Goal: Task Accomplishment & Management: Use online tool/utility

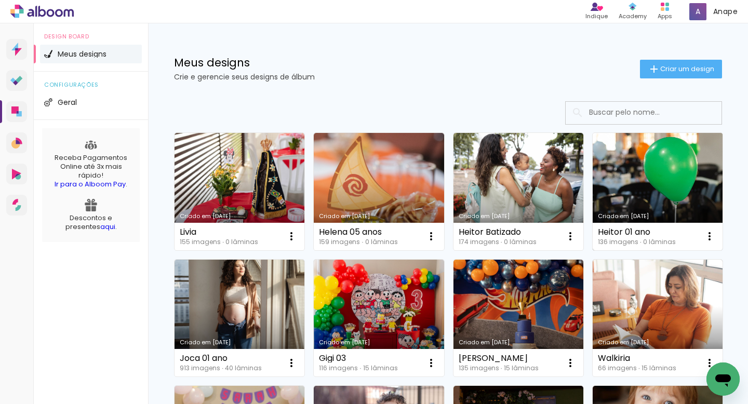
click at [630, 169] on link "Criado em [DATE]" at bounding box center [657, 191] width 130 height 117
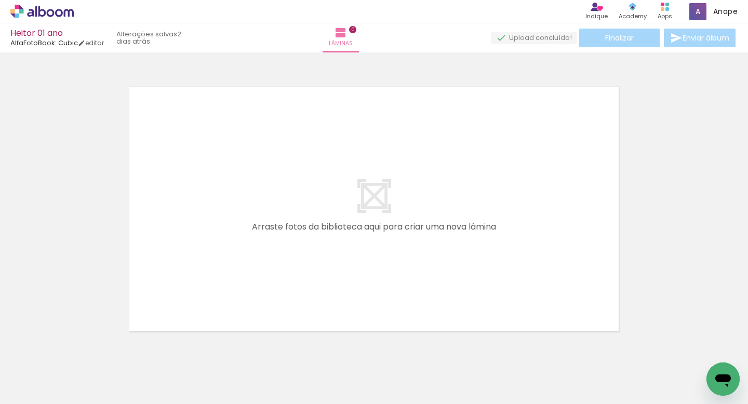
scroll to position [33, 0]
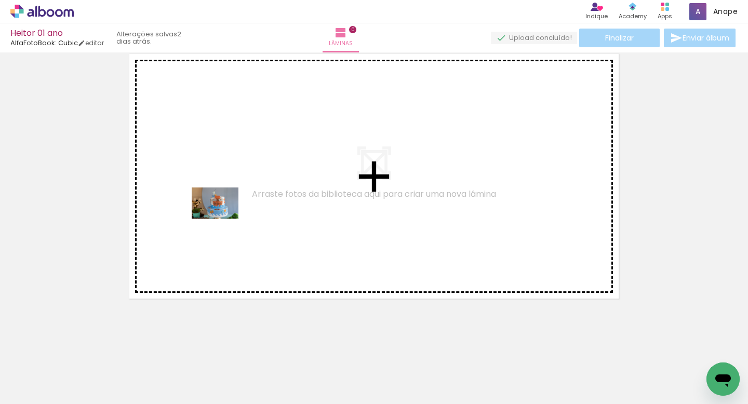
drag, startPoint x: 167, startPoint y: 371, endPoint x: 247, endPoint y: 266, distance: 131.6
click at [226, 211] on quentale-workspace at bounding box center [374, 202] width 748 height 404
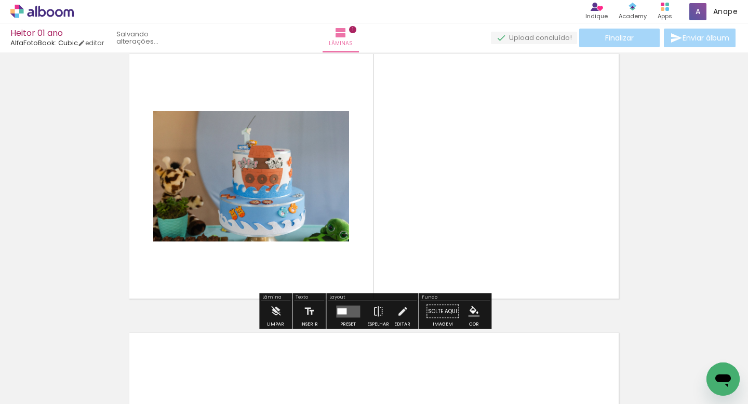
scroll to position [13, 0]
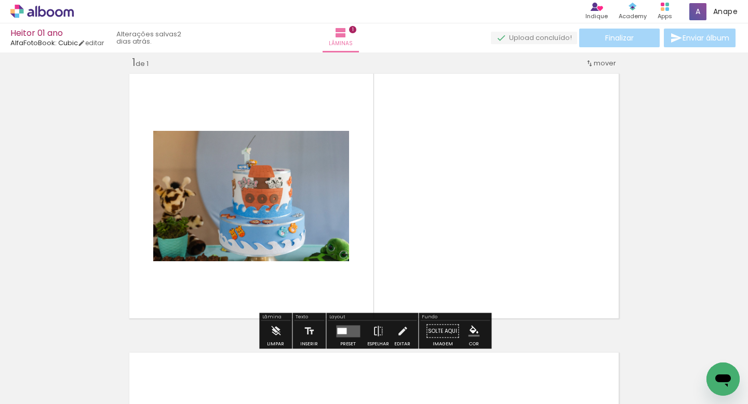
drag, startPoint x: 277, startPoint y: 366, endPoint x: 275, endPoint y: 183, distance: 182.8
click at [275, 187] on quentale-workspace at bounding box center [374, 202] width 748 height 404
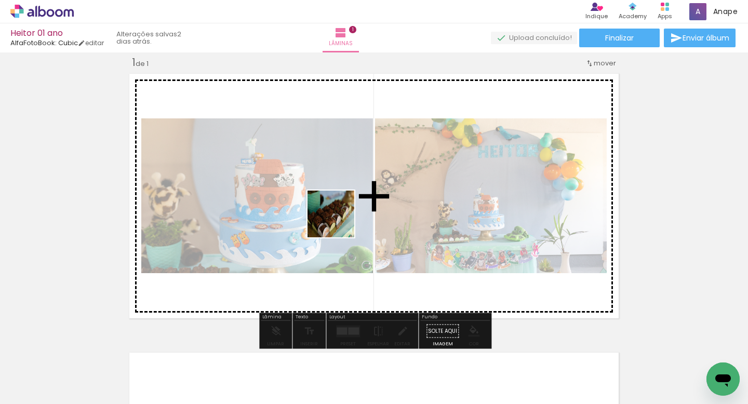
drag, startPoint x: 339, startPoint y: 359, endPoint x: 339, endPoint y: 188, distance: 170.8
click at [339, 189] on quentale-workspace at bounding box center [374, 202] width 748 height 404
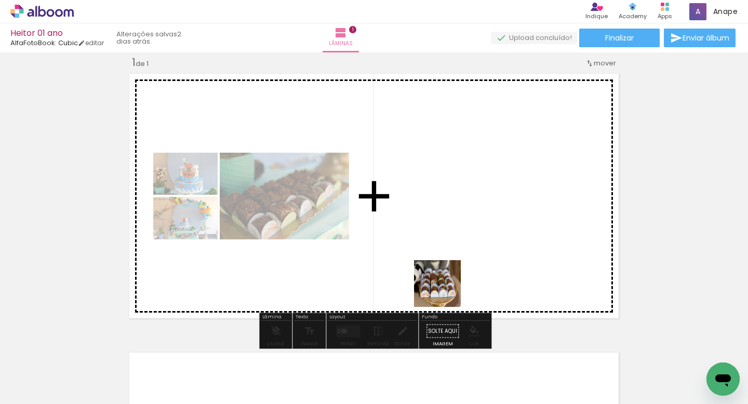
drag, startPoint x: 452, startPoint y: 369, endPoint x: 442, endPoint y: 213, distance: 155.6
click at [443, 214] on quentale-workspace at bounding box center [374, 202] width 748 height 404
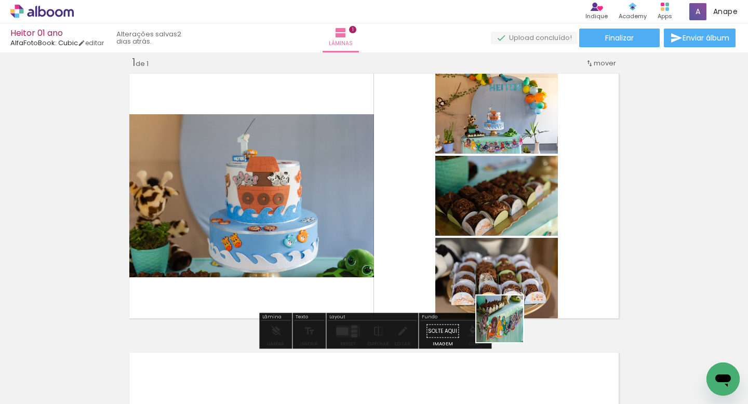
drag, startPoint x: 560, startPoint y: 371, endPoint x: 429, endPoint y: 257, distance: 174.1
click at [430, 259] on quentale-workspace at bounding box center [374, 202] width 748 height 404
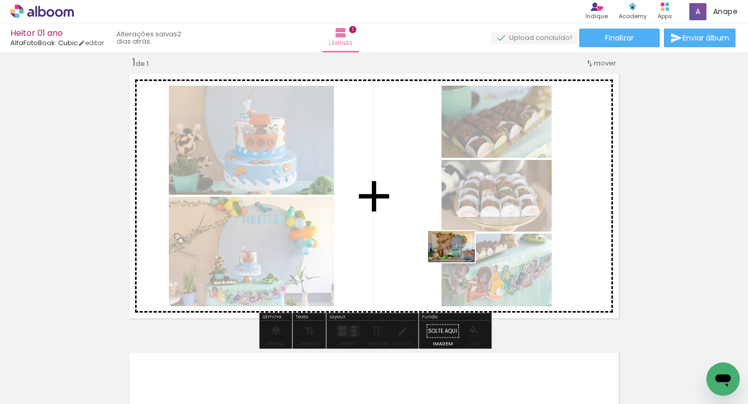
drag, startPoint x: 635, startPoint y: 370, endPoint x: 459, endPoint y: 262, distance: 205.8
click at [459, 262] on quentale-workspace at bounding box center [374, 202] width 748 height 404
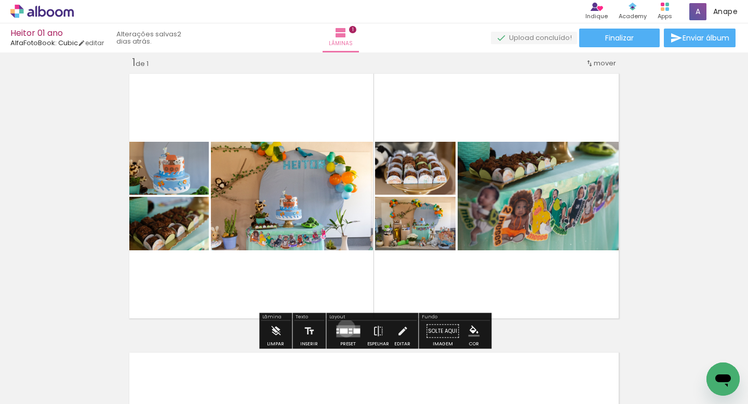
click at [344, 328] on div at bounding box center [344, 330] width 8 height 5
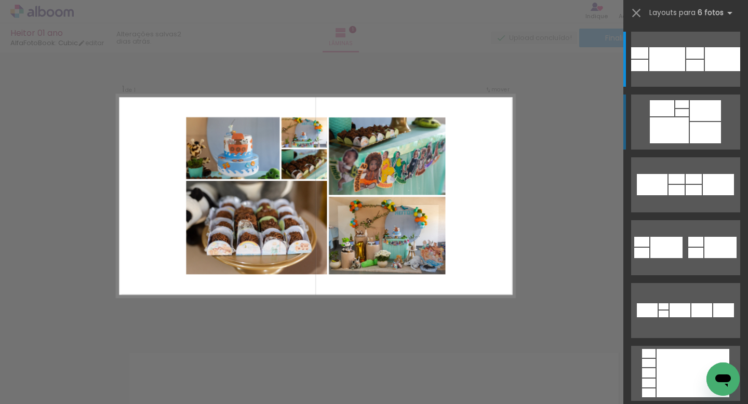
click at [696, 118] on div at bounding box center [705, 110] width 31 height 21
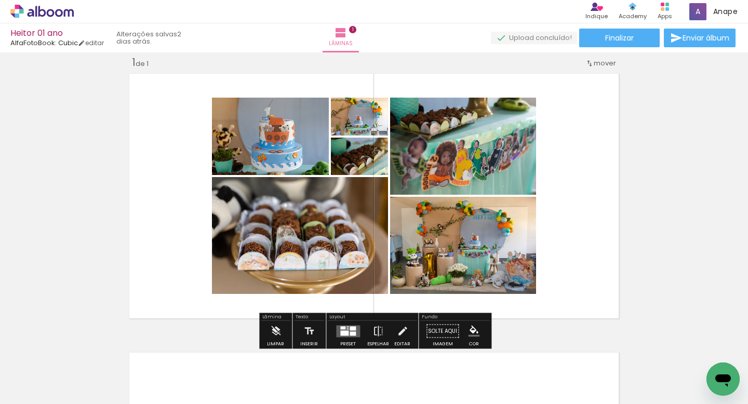
click at [349, 328] on div at bounding box center [352, 328] width 6 height 4
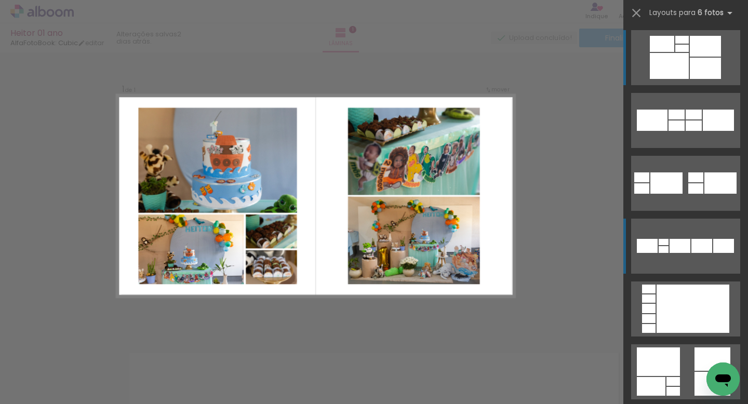
scroll to position [0, 0]
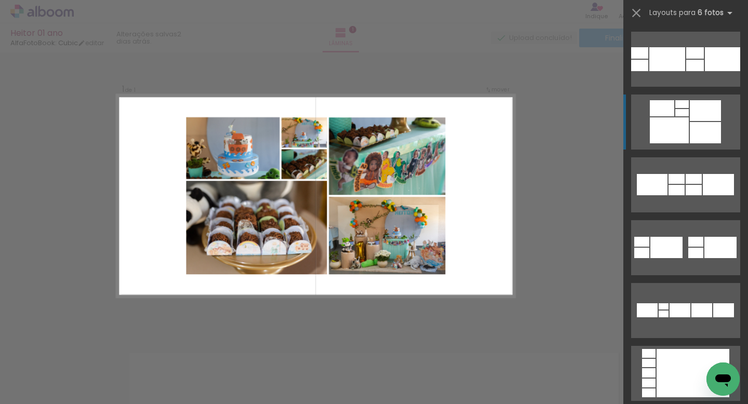
click at [681, 126] on div at bounding box center [669, 130] width 39 height 26
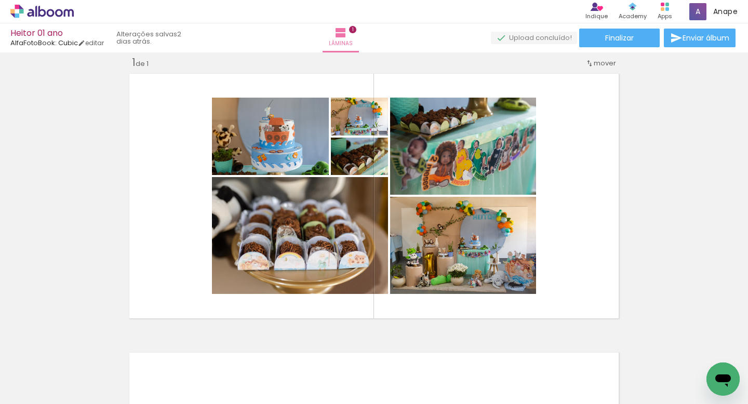
scroll to position [0, 358]
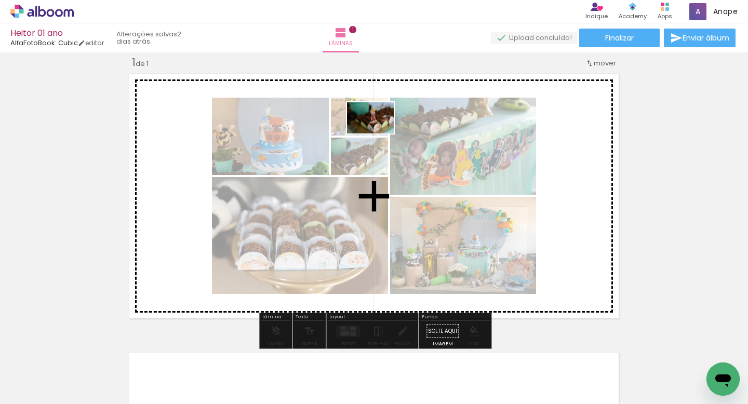
drag, startPoint x: 339, startPoint y: 379, endPoint x: 379, endPoint y: 131, distance: 250.8
click at [378, 132] on quentale-workspace at bounding box center [374, 202] width 748 height 404
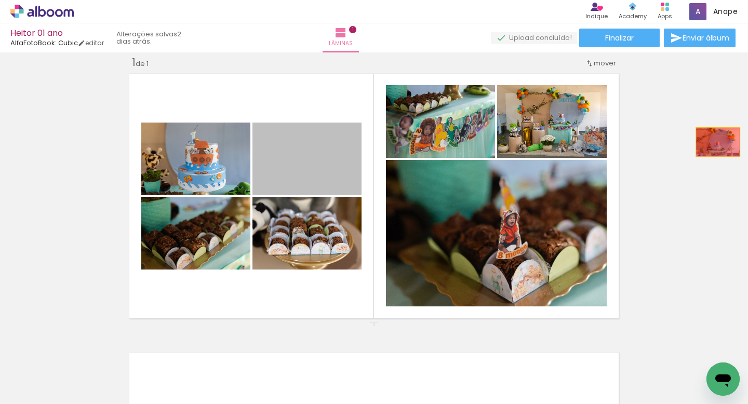
drag, startPoint x: 323, startPoint y: 179, endPoint x: 718, endPoint y: 142, distance: 396.3
click at [718, 142] on div "Inserir lâmina 1 de 1" at bounding box center [374, 322] width 748 height 558
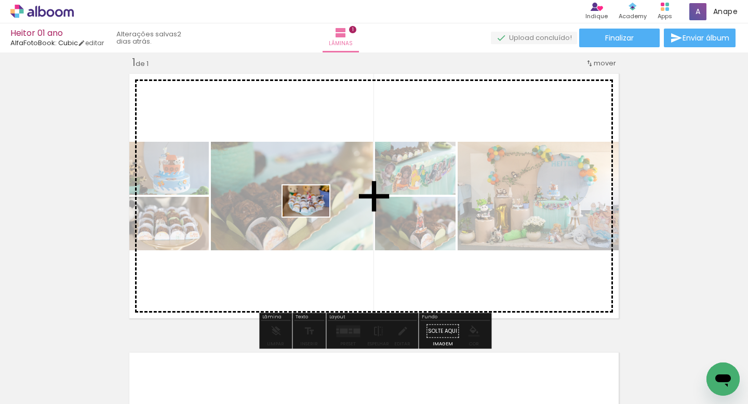
drag, startPoint x: 400, startPoint y: 379, endPoint x: 313, endPoint y: 217, distance: 184.0
click at [313, 217] on quentale-workspace at bounding box center [374, 202] width 748 height 404
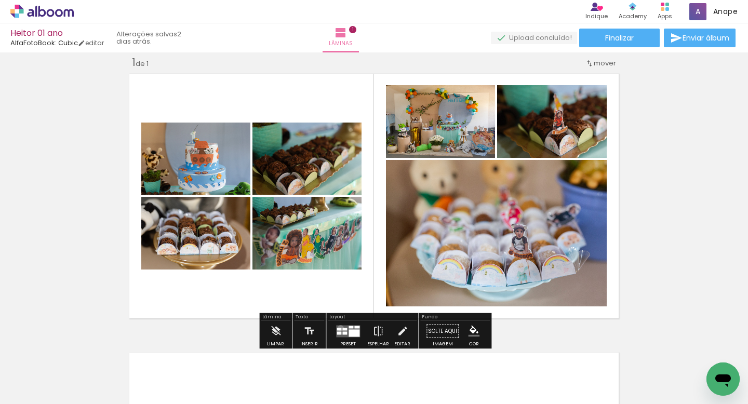
click at [338, 328] on div at bounding box center [338, 329] width 5 height 3
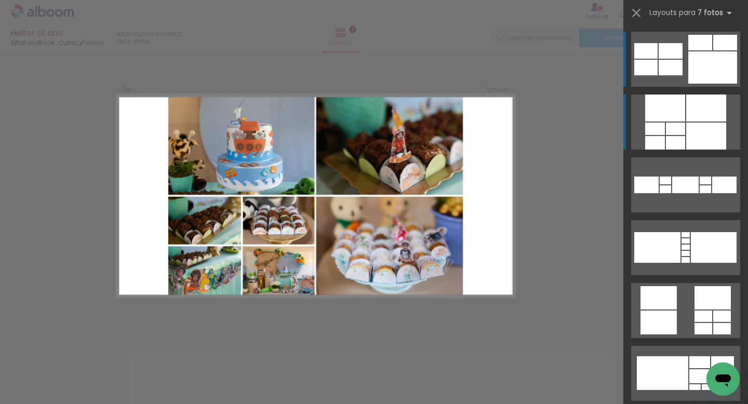
click at [695, 120] on div at bounding box center [706, 108] width 40 height 27
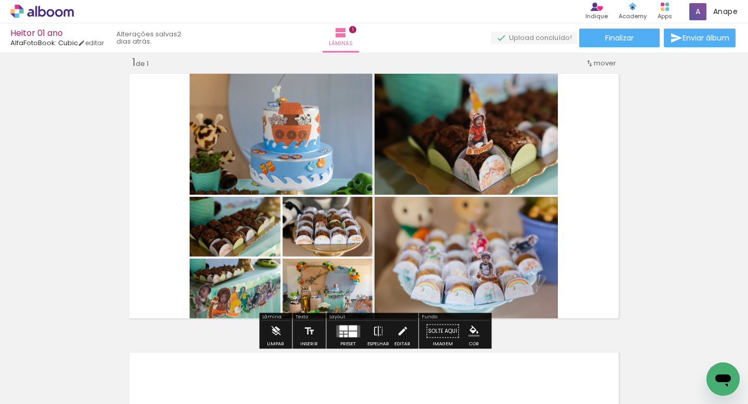
click at [348, 329] on div at bounding box center [352, 327] width 8 height 5
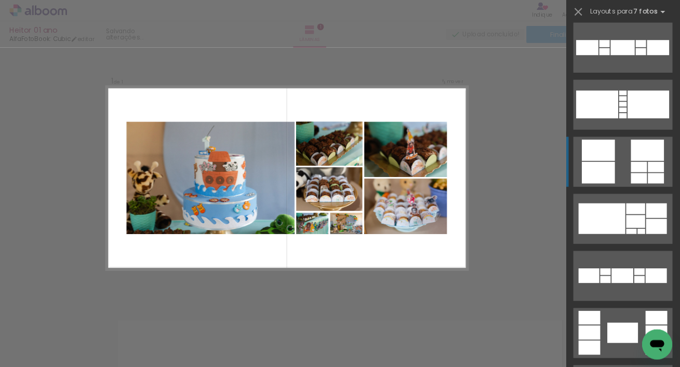
scroll to position [139, 0]
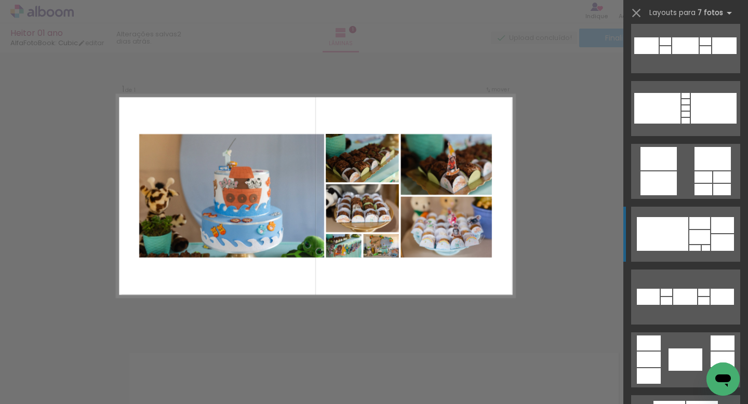
click at [673, 235] on div at bounding box center [662, 234] width 51 height 34
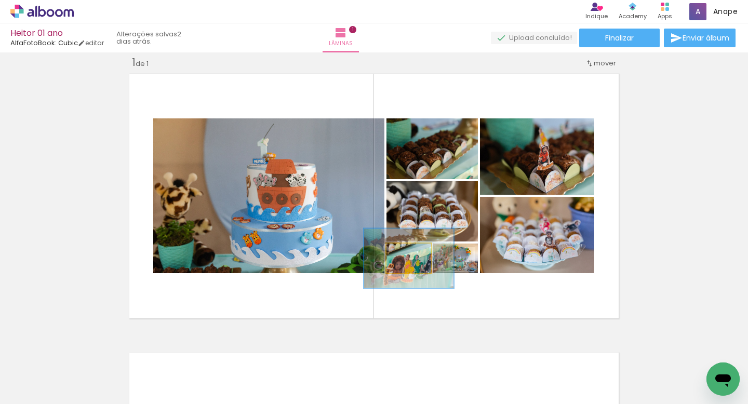
type paper-slider "200"
drag, startPoint x: 407, startPoint y: 262, endPoint x: 437, endPoint y: 165, distance: 101.3
click at [0, 0] on slot at bounding box center [0, 0] width 0 height 0
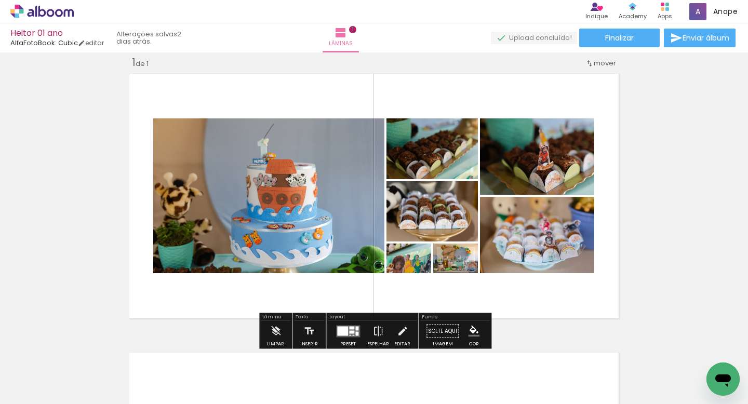
scroll to position [0, 358]
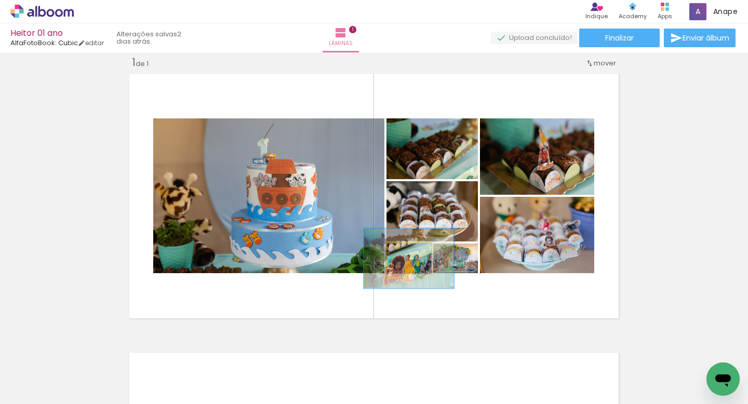
drag, startPoint x: 410, startPoint y: 257, endPoint x: 432, endPoint y: 196, distance: 64.7
click at [0, 0] on slot at bounding box center [0, 0] width 0 height 0
click at [427, 245] on quentale-photo at bounding box center [408, 259] width 45 height 30
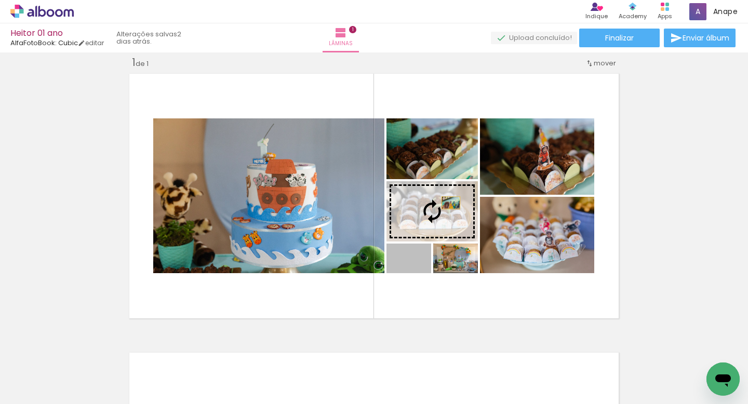
drag, startPoint x: 427, startPoint y: 245, endPoint x: 449, endPoint y: 201, distance: 48.1
click at [0, 0] on slot at bounding box center [0, 0] width 0 height 0
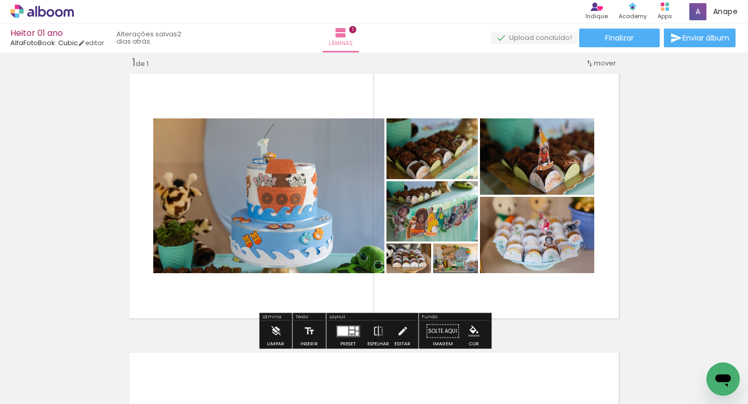
click at [510, 301] on quentale-layouter at bounding box center [373, 196] width 497 height 253
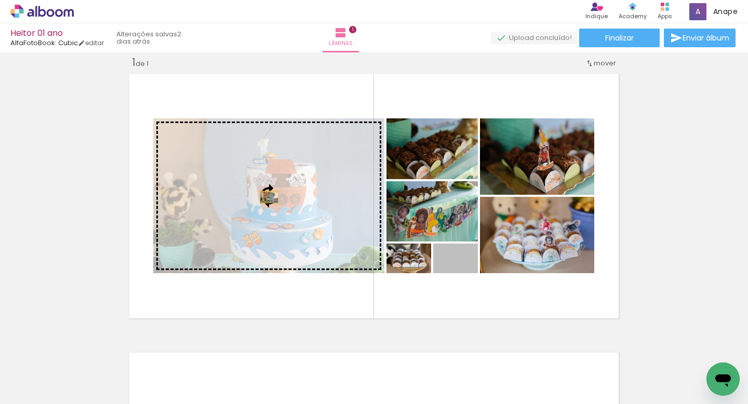
drag, startPoint x: 436, startPoint y: 247, endPoint x: 269, endPoint y: 196, distance: 174.6
click at [0, 0] on slot at bounding box center [0, 0] width 0 height 0
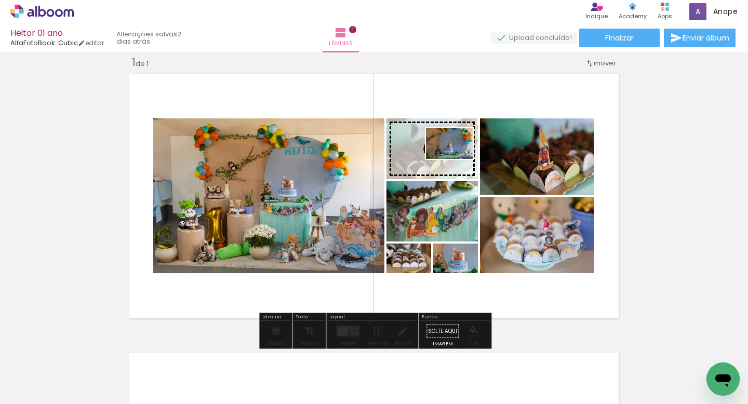
drag, startPoint x: 457, startPoint y: 377, endPoint x: 457, endPoint y: 159, distance: 218.6
click at [457, 159] on quentale-workspace at bounding box center [374, 202] width 748 height 404
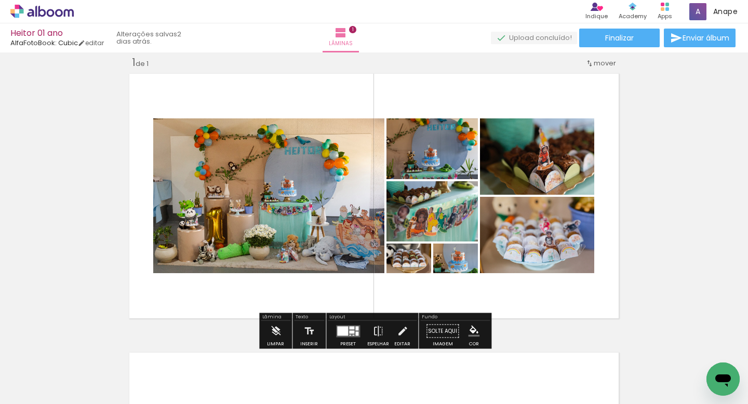
scroll to position [0, 232]
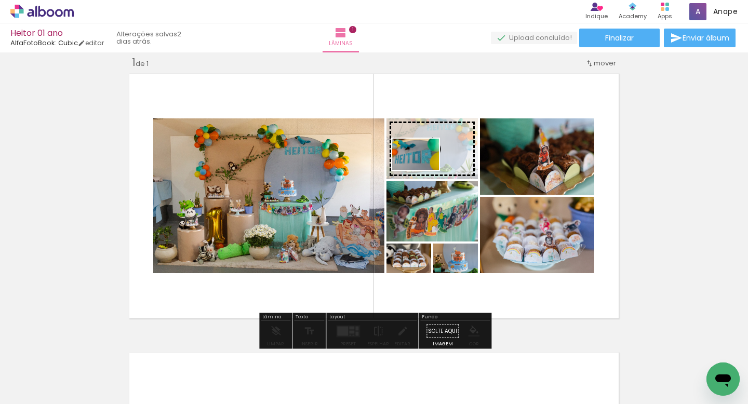
drag, startPoint x: 293, startPoint y: 373, endPoint x: 423, endPoint y: 169, distance: 241.8
click at [423, 170] on quentale-workspace at bounding box center [374, 202] width 748 height 404
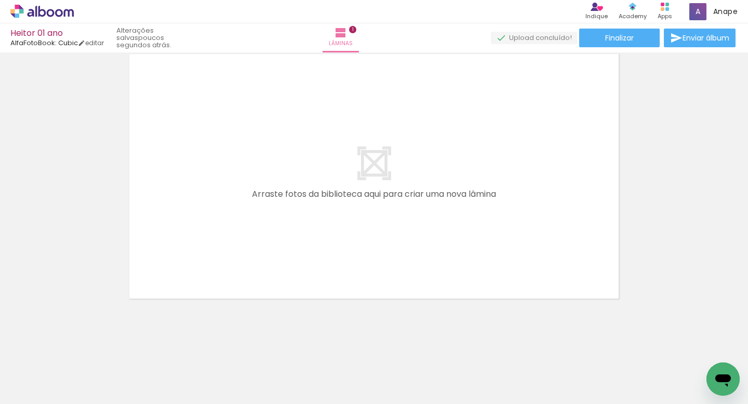
scroll to position [0, 5834]
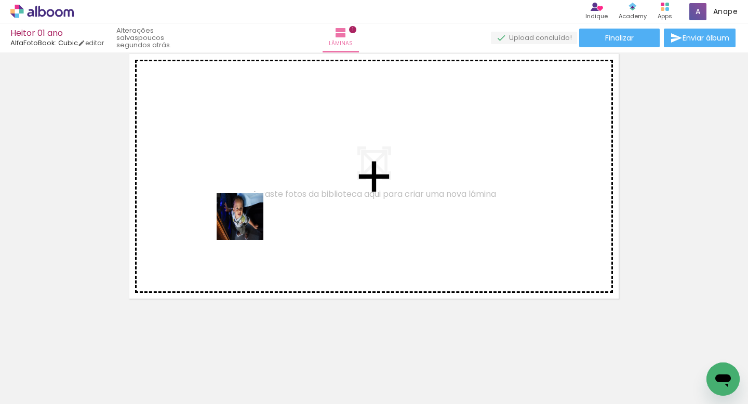
drag, startPoint x: 325, startPoint y: 372, endPoint x: 366, endPoint y: 348, distance: 47.9
click at [241, 186] on quentale-workspace at bounding box center [374, 202] width 748 height 404
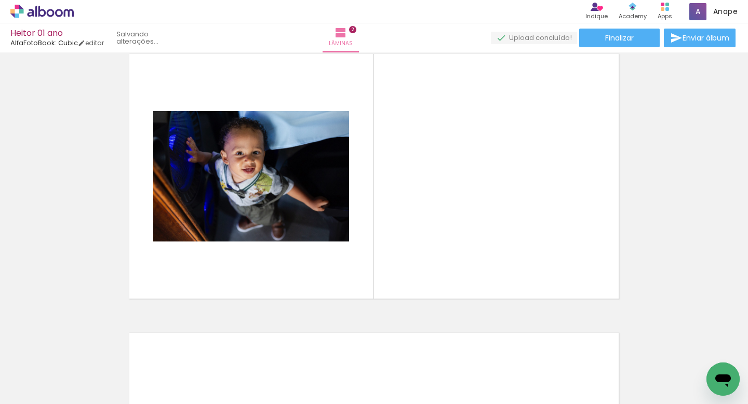
scroll to position [292, 0]
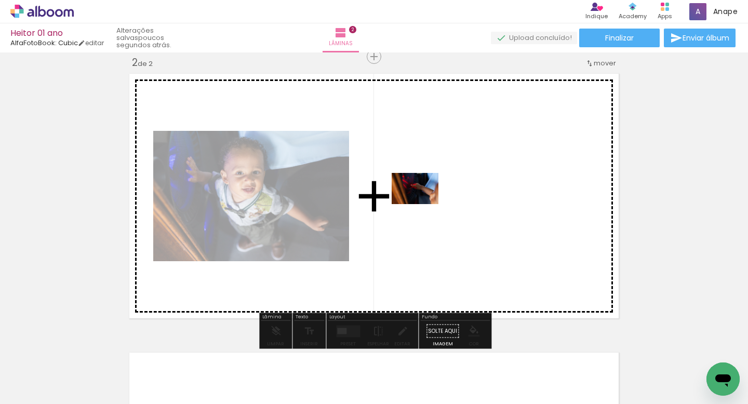
click at [423, 204] on quentale-workspace at bounding box center [374, 202] width 748 height 404
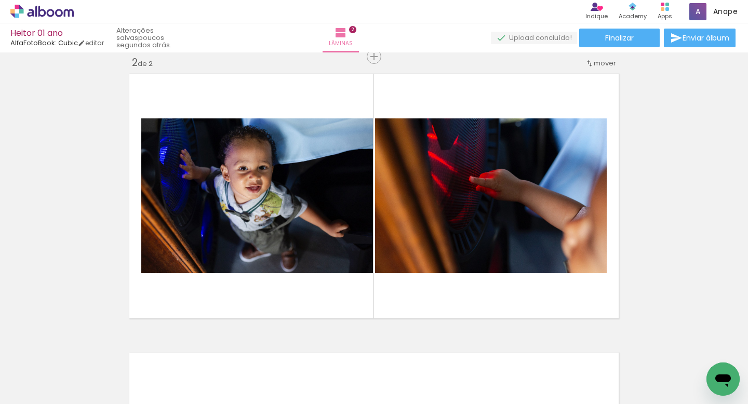
scroll to position [0, 5926]
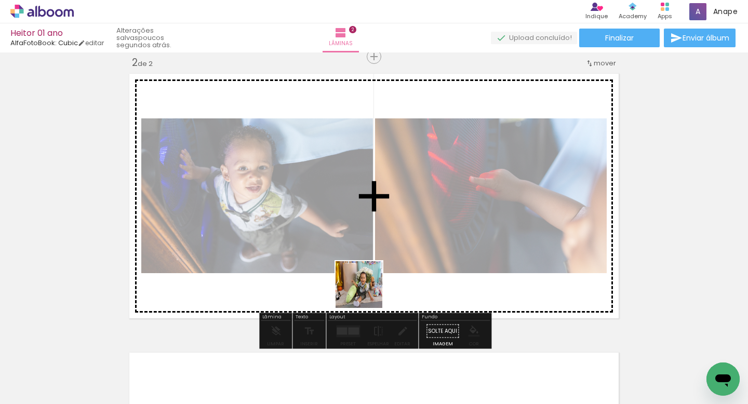
drag, startPoint x: 412, startPoint y: 371, endPoint x: 354, endPoint y: 247, distance: 137.0
click at [354, 247] on quentale-workspace at bounding box center [374, 202] width 748 height 404
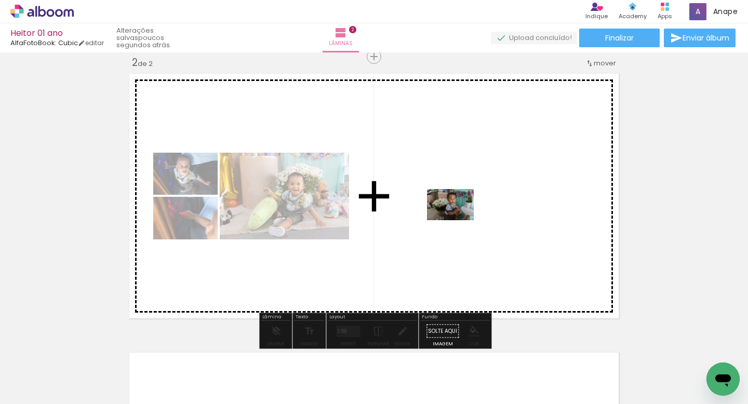
drag, startPoint x: 467, startPoint y: 377, endPoint x: 458, endPoint y: 220, distance: 157.1
click at [458, 220] on quentale-workspace at bounding box center [374, 202] width 748 height 404
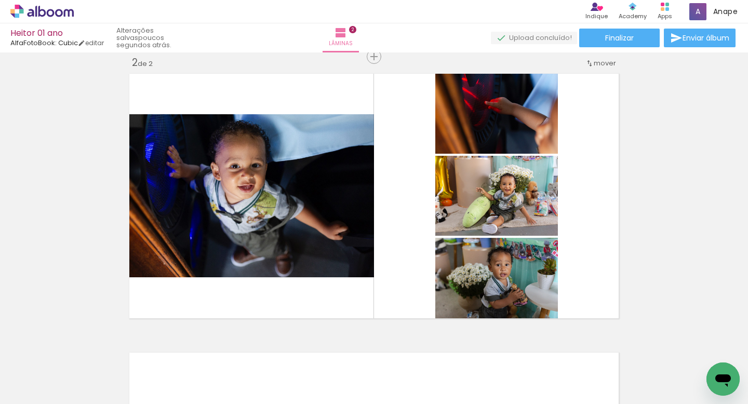
scroll to position [0, 3971]
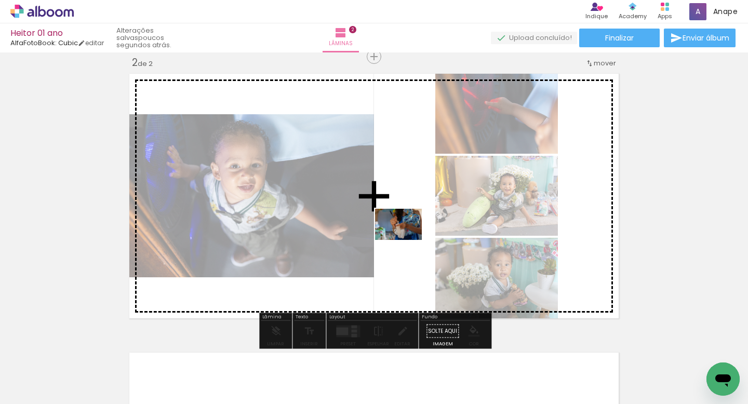
drag, startPoint x: 509, startPoint y: 374, endPoint x: 403, endPoint y: 237, distance: 173.2
click at [403, 237] on quentale-workspace at bounding box center [374, 202] width 748 height 404
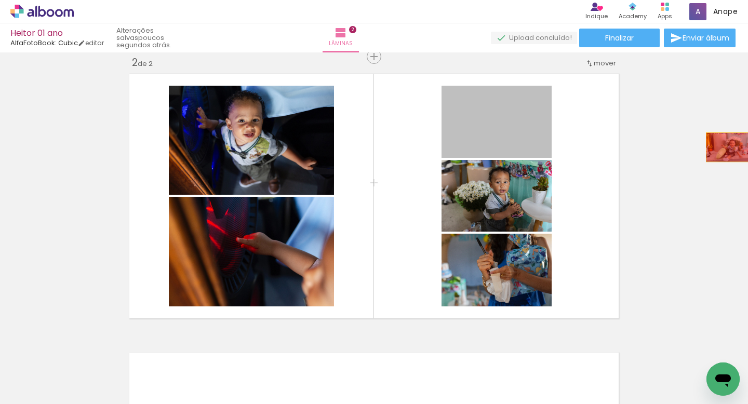
drag, startPoint x: 516, startPoint y: 133, endPoint x: 729, endPoint y: 145, distance: 213.3
click at [729, 146] on div "Inserir lâmina 1 de 2 Inserir lâmina 2 de 2" at bounding box center [374, 182] width 748 height 837
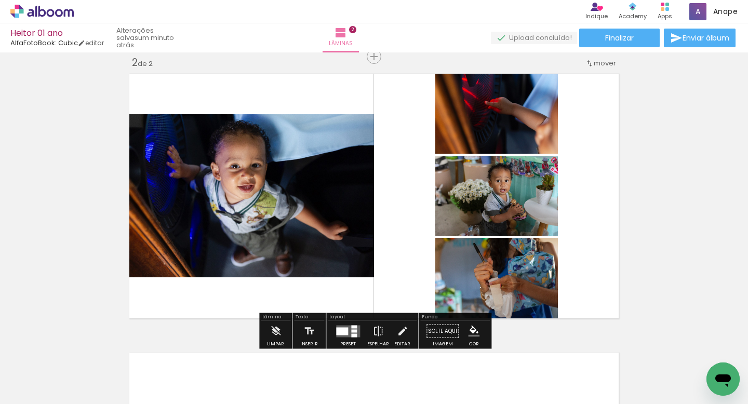
click at [347, 327] on quentale-layouter at bounding box center [348, 331] width 24 height 12
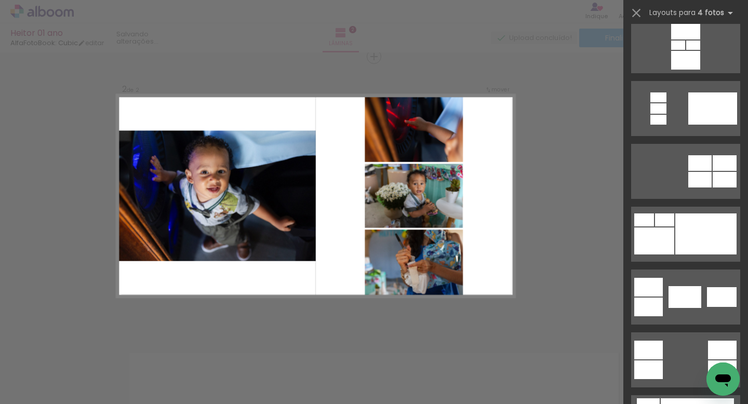
scroll to position [0, 0]
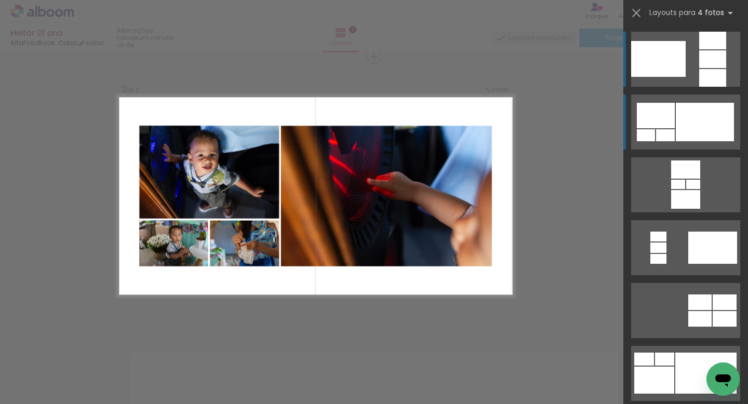
click at [702, 118] on div at bounding box center [705, 122] width 58 height 38
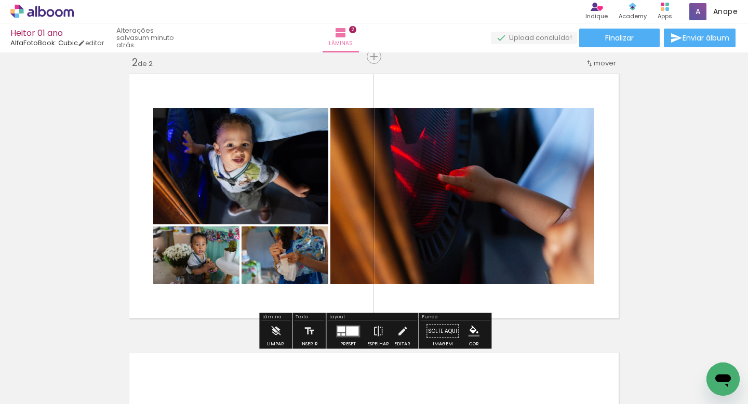
click at [341, 330] on div at bounding box center [341, 329] width 8 height 6
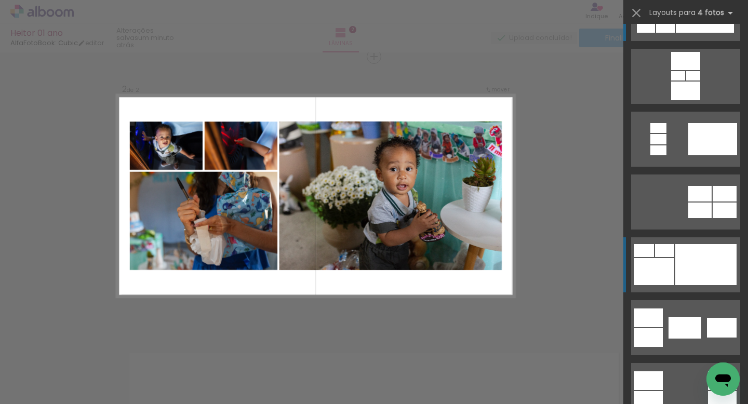
scroll to position [110, 0]
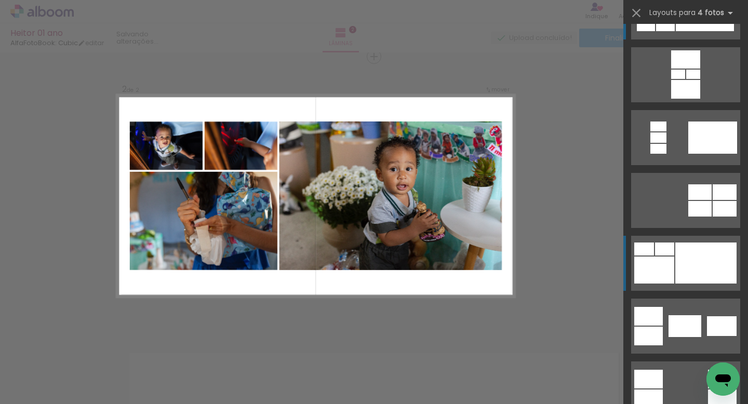
click at [668, 264] on div at bounding box center [654, 270] width 40 height 27
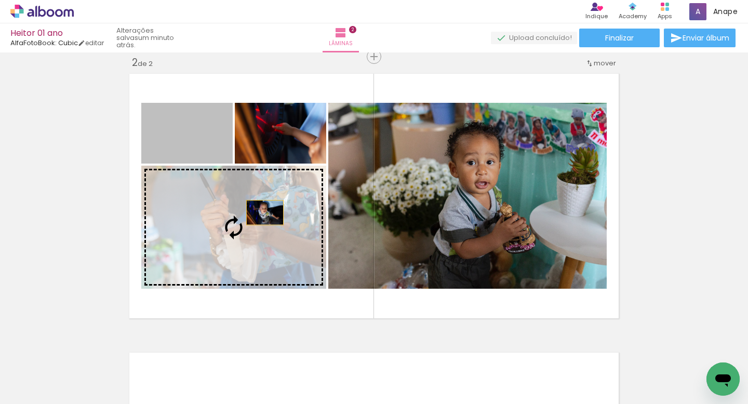
drag, startPoint x: 205, startPoint y: 138, endPoint x: 263, endPoint y: 210, distance: 93.1
click at [0, 0] on slot at bounding box center [0, 0] width 0 height 0
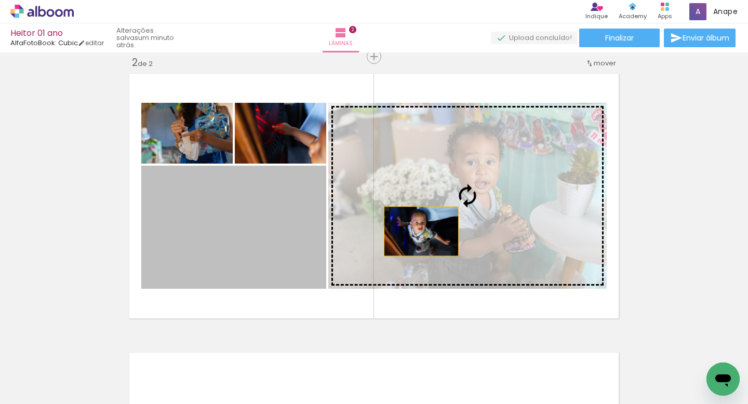
drag, startPoint x: 294, startPoint y: 252, endPoint x: 551, endPoint y: 204, distance: 262.0
click at [0, 0] on slot at bounding box center [0, 0] width 0 height 0
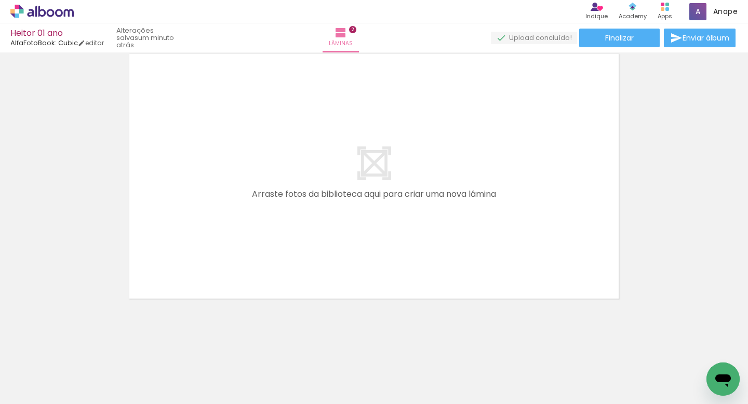
scroll to position [0, 699]
drag, startPoint x: 227, startPoint y: 380, endPoint x: 226, endPoint y: 231, distance: 148.5
click at [226, 231] on quentale-workspace at bounding box center [374, 202] width 748 height 404
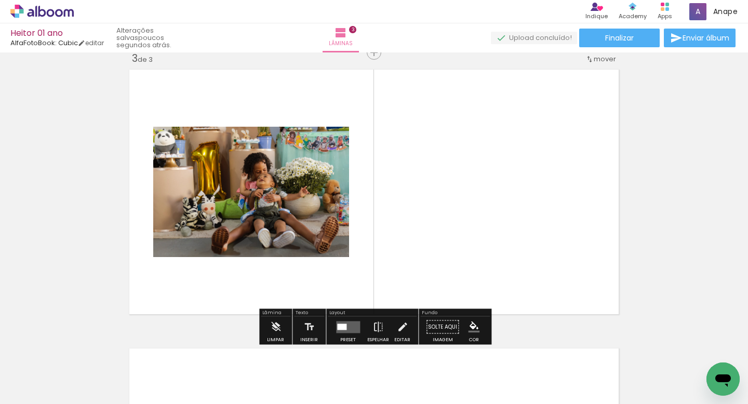
scroll to position [571, 0]
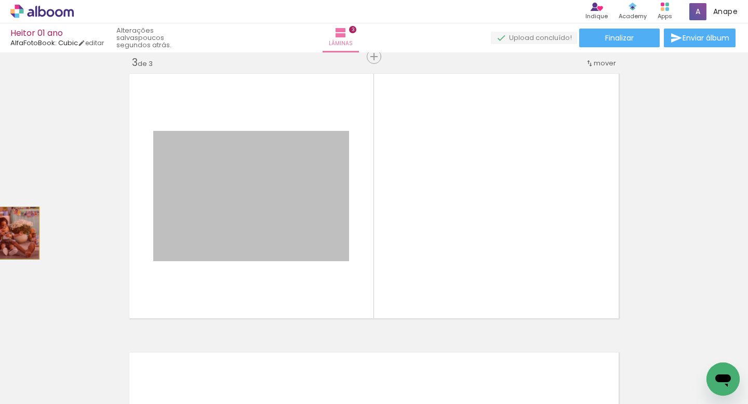
drag, startPoint x: 233, startPoint y: 216, endPoint x: 0, endPoint y: 230, distance: 233.0
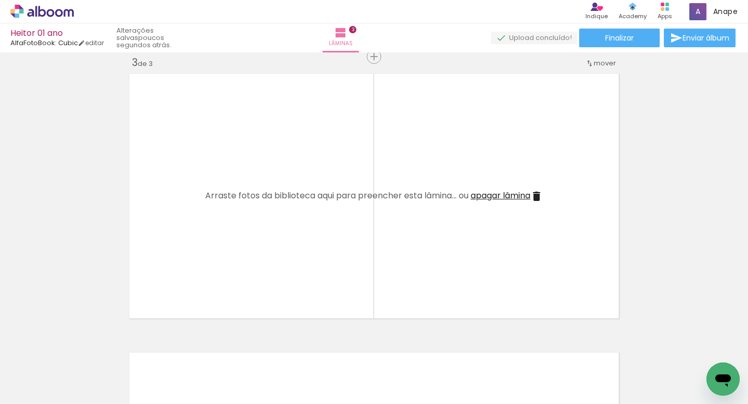
drag, startPoint x: 158, startPoint y: 375, endPoint x: 184, endPoint y: 245, distance: 133.0
click at [184, 245] on quentale-workspace at bounding box center [374, 202] width 748 height 404
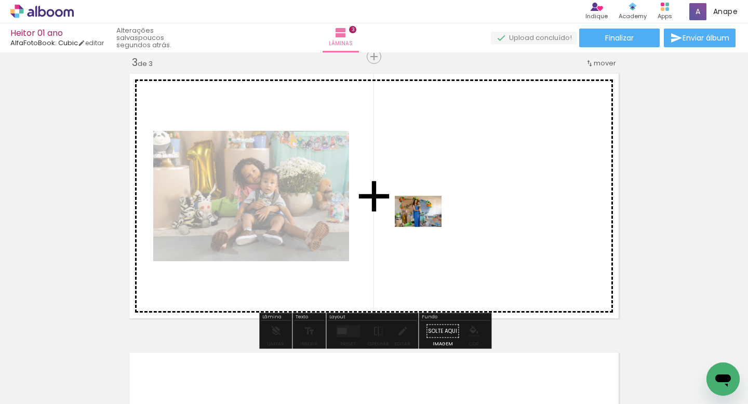
click at [426, 226] on quentale-workspace at bounding box center [374, 202] width 748 height 404
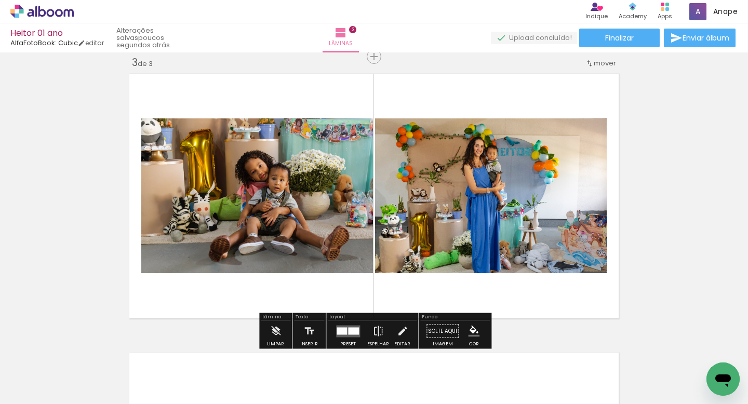
scroll to position [0, 813]
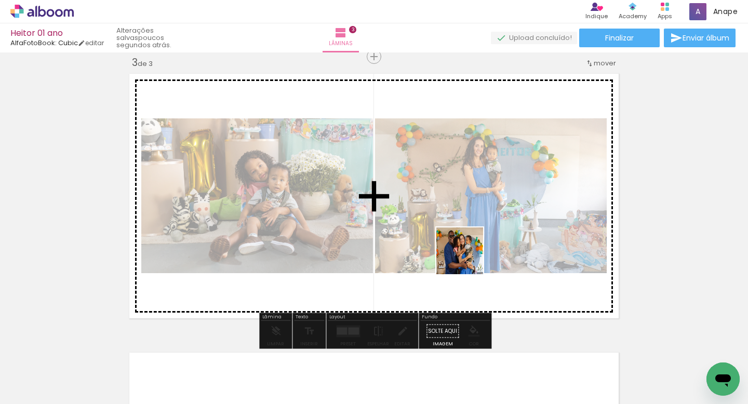
drag, startPoint x: 463, startPoint y: 377, endPoint x: 468, endPoint y: 254, distance: 123.7
click at [468, 248] on quentale-workspace at bounding box center [374, 202] width 748 height 404
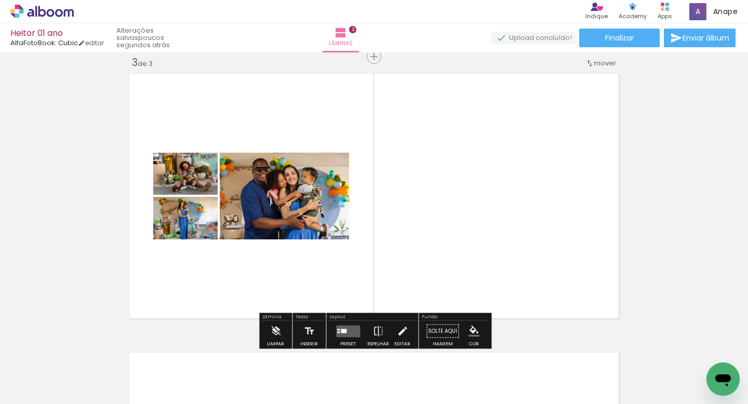
scroll to position [0, 840]
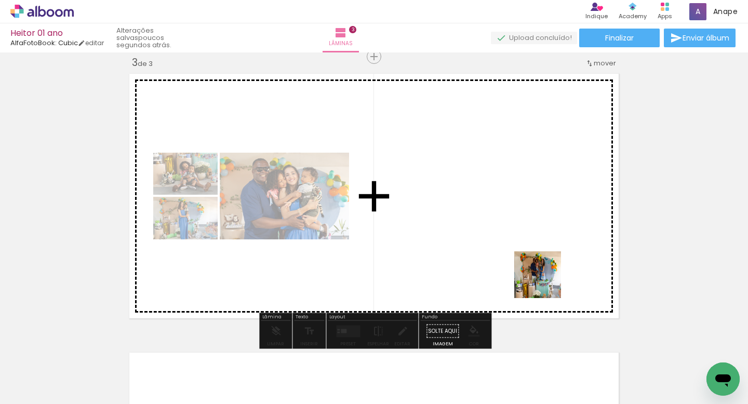
drag, startPoint x: 545, startPoint y: 377, endPoint x: 543, endPoint y: 215, distance: 162.0
click at [544, 215] on quentale-workspace at bounding box center [374, 202] width 748 height 404
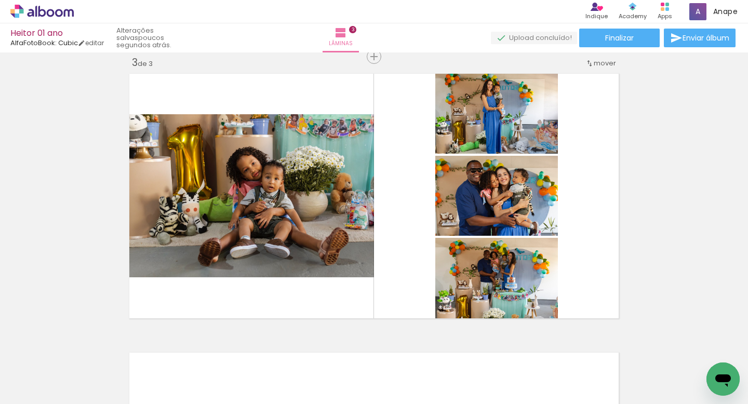
scroll to position [0, 791]
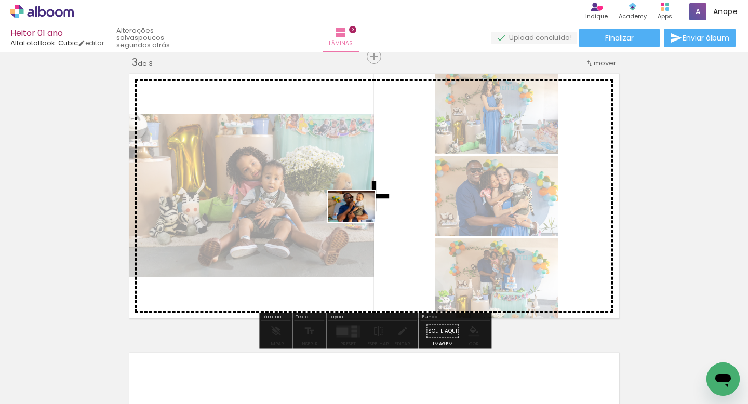
drag, startPoint x: 205, startPoint y: 369, endPoint x: 359, endPoint y: 221, distance: 213.7
click at [359, 221] on quentale-workspace at bounding box center [374, 202] width 748 height 404
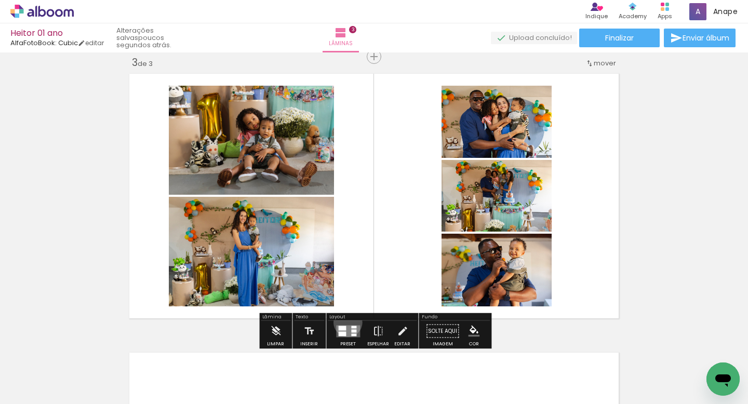
click at [345, 322] on div at bounding box center [348, 331] width 28 height 21
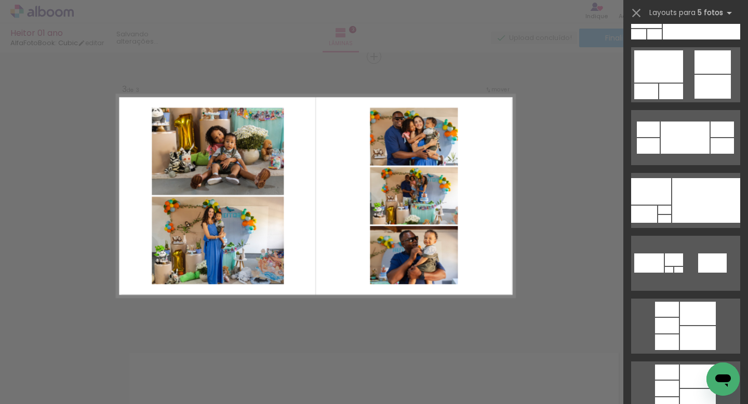
scroll to position [0, 0]
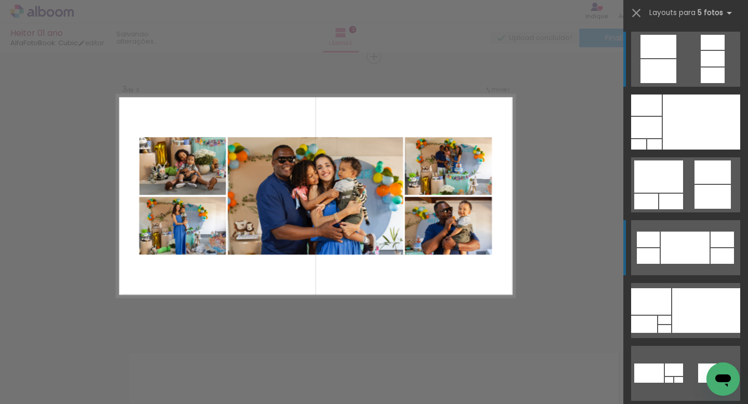
click at [687, 257] on div at bounding box center [684, 248] width 49 height 32
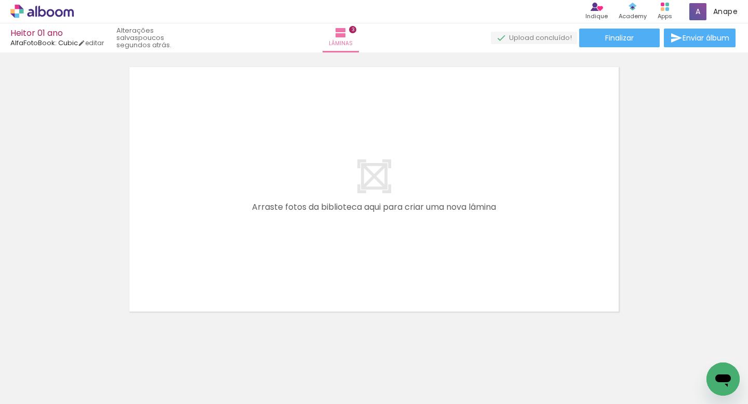
scroll to position [857, 0]
drag, startPoint x: 400, startPoint y: 367, endPoint x: 306, endPoint y: 202, distance: 190.2
click at [307, 181] on quentale-workspace at bounding box center [374, 202] width 748 height 404
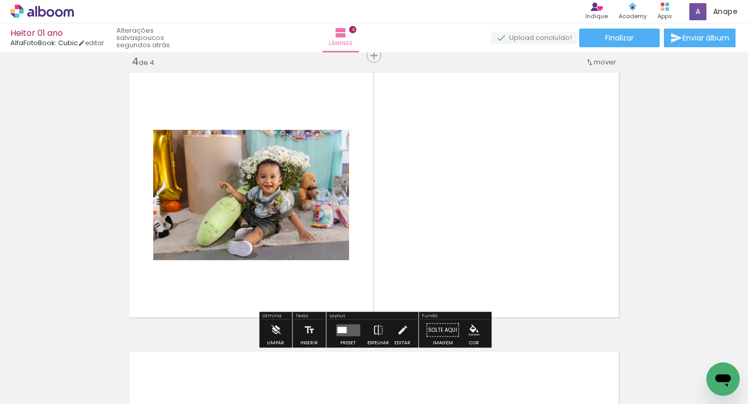
scroll to position [849, 0]
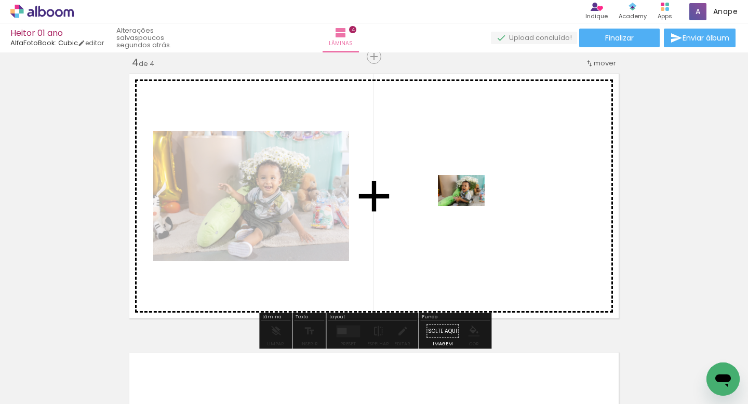
click at [471, 200] on quentale-workspace at bounding box center [374, 202] width 748 height 404
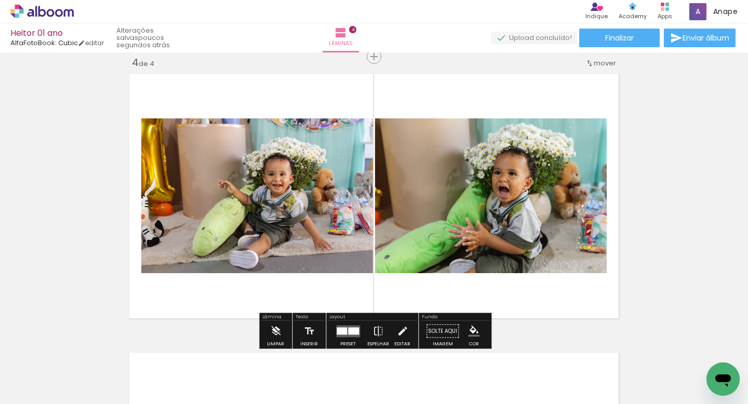
click at [348, 330] on div at bounding box center [353, 330] width 11 height 7
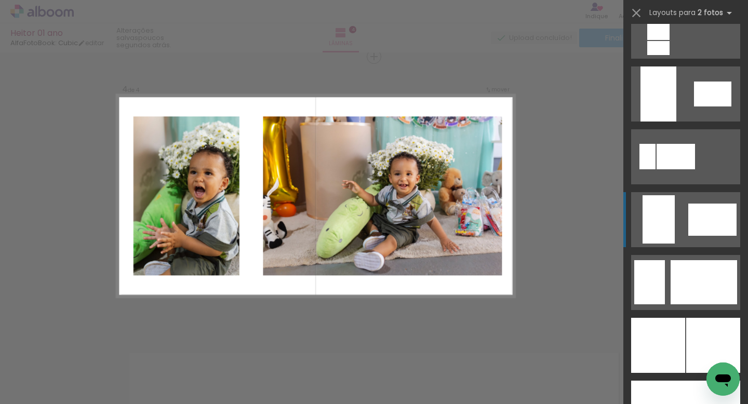
scroll to position [2390, 0]
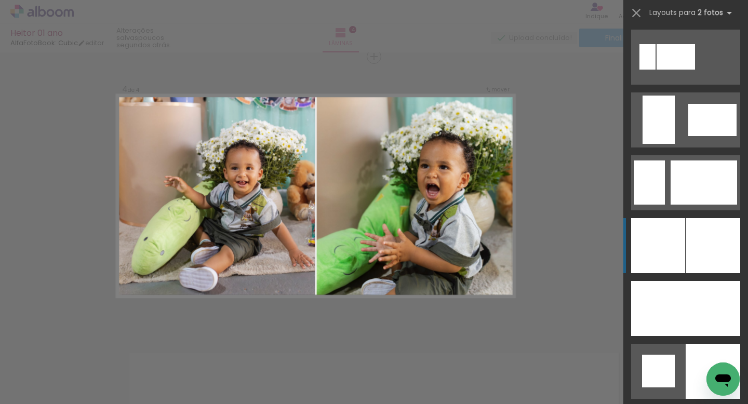
click at [689, 245] on div at bounding box center [713, 245] width 54 height 55
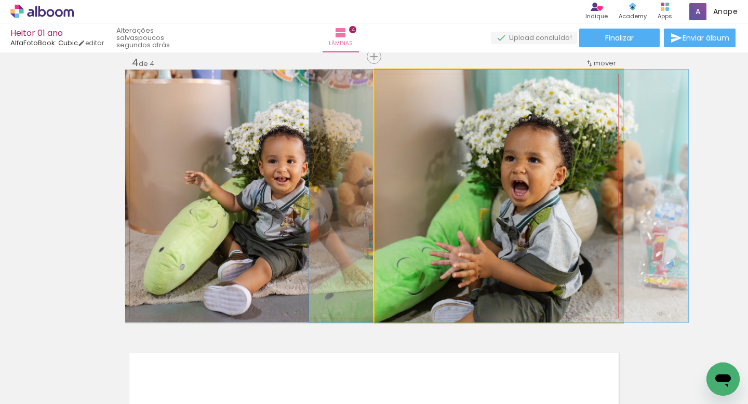
click at [503, 218] on quentale-photo at bounding box center [499, 196] width 248 height 253
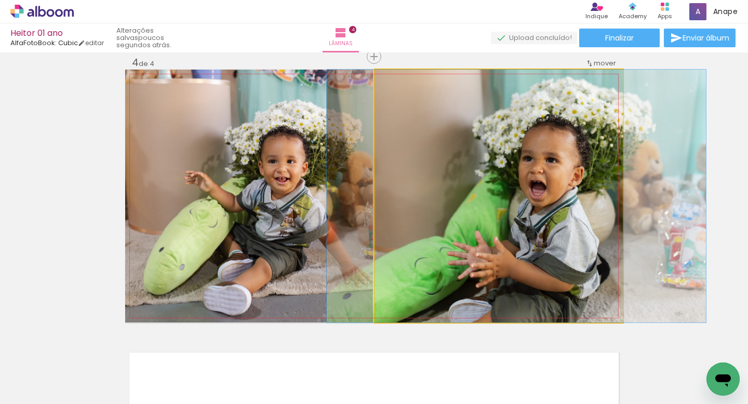
drag, startPoint x: 503, startPoint y: 218, endPoint x: 521, endPoint y: 217, distance: 18.8
click at [521, 217] on div at bounding box center [516, 196] width 379 height 253
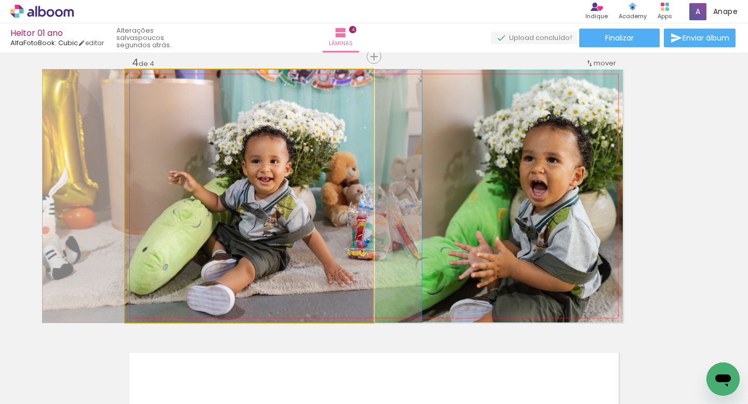
drag, startPoint x: 345, startPoint y: 198, endPoint x: 328, endPoint y: 196, distance: 17.2
click at [328, 196] on div at bounding box center [232, 196] width 379 height 253
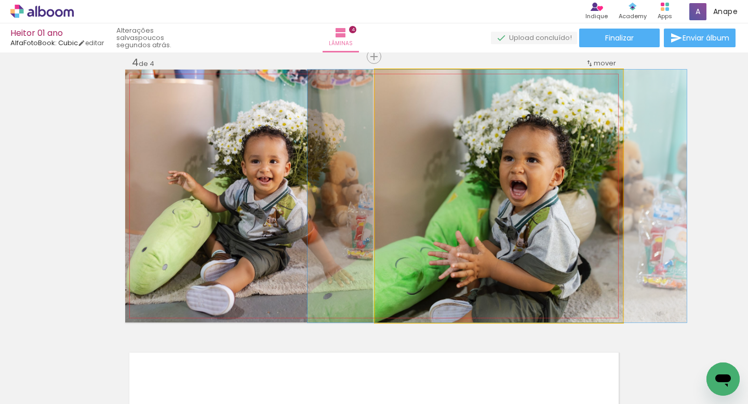
drag, startPoint x: 548, startPoint y: 198, endPoint x: 528, endPoint y: 198, distance: 20.8
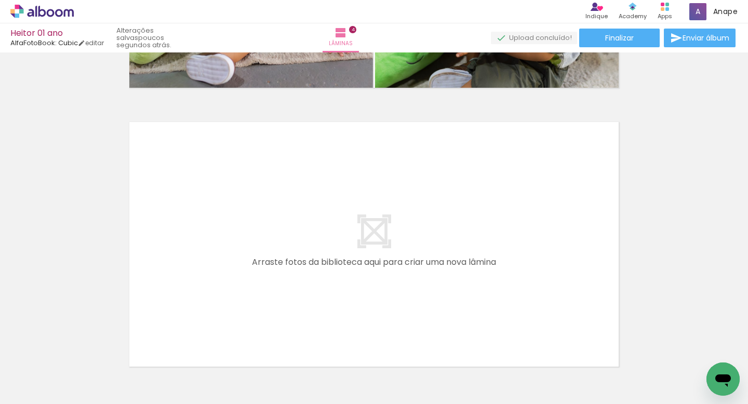
scroll to position [0, 6187]
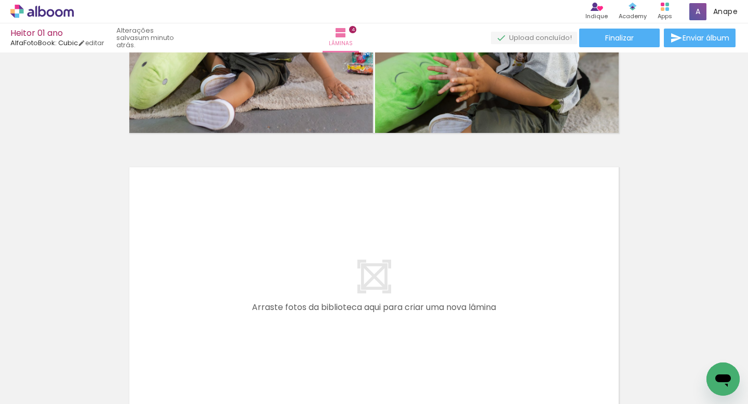
scroll to position [0, 4108]
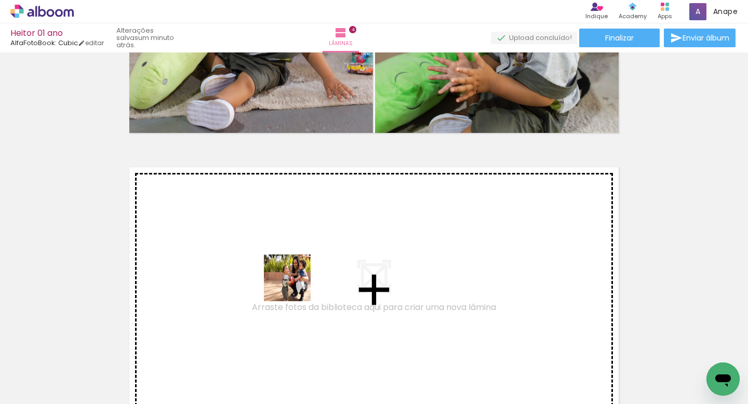
click at [287, 275] on quentale-workspace at bounding box center [374, 202] width 748 height 404
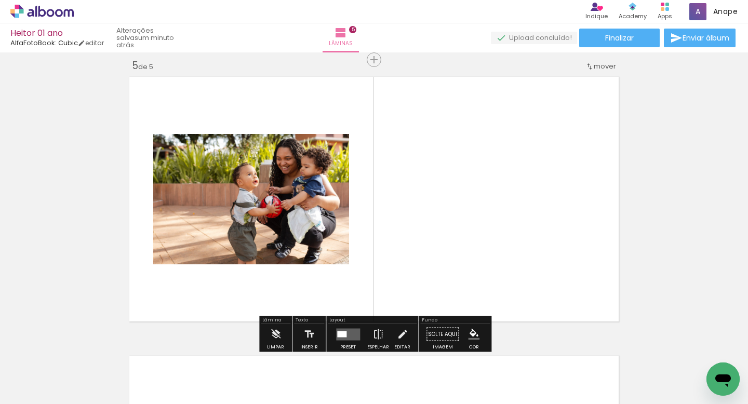
scroll to position [1128, 0]
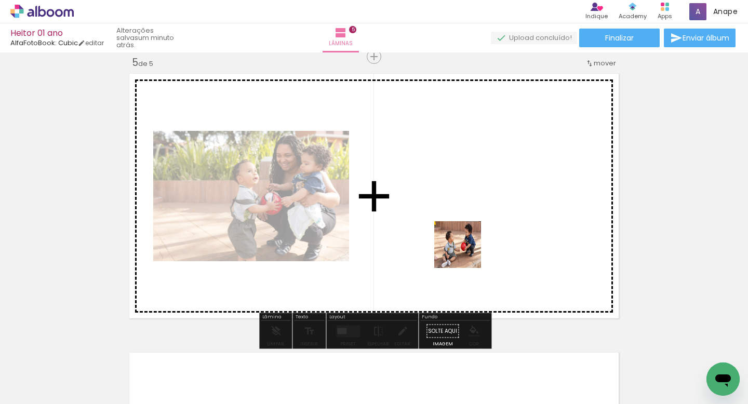
drag, startPoint x: 488, startPoint y: 374, endPoint x: 464, endPoint y: 238, distance: 137.6
click at [464, 238] on quentale-workspace at bounding box center [374, 202] width 748 height 404
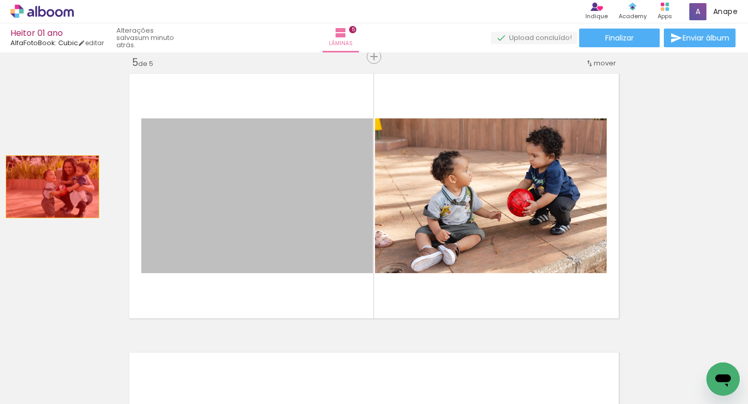
drag, startPoint x: 297, startPoint y: 207, endPoint x: 53, endPoint y: 185, distance: 244.4
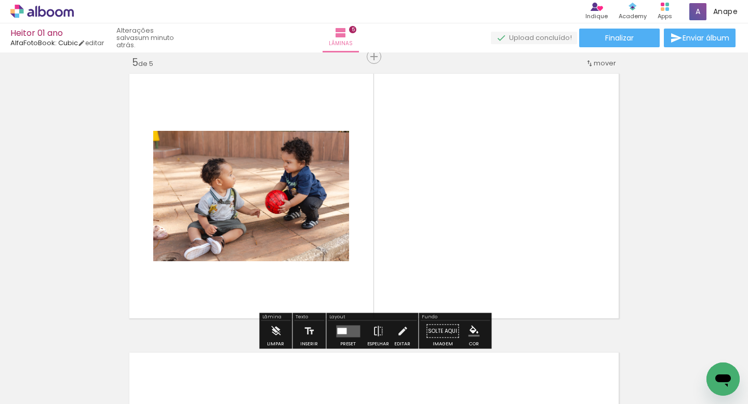
scroll to position [0, 4176]
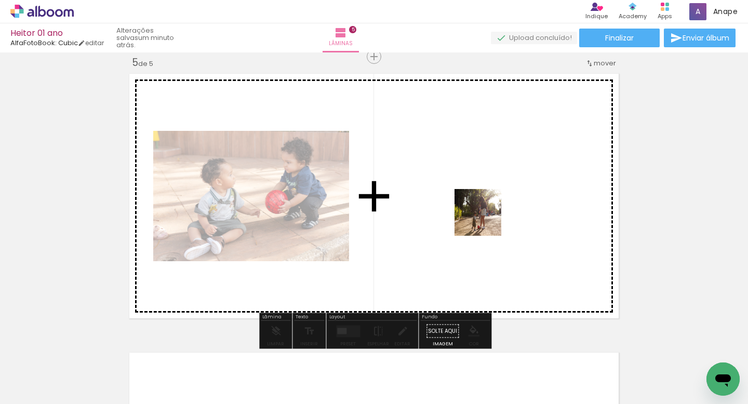
click at [485, 218] on quentale-workspace at bounding box center [374, 202] width 748 height 404
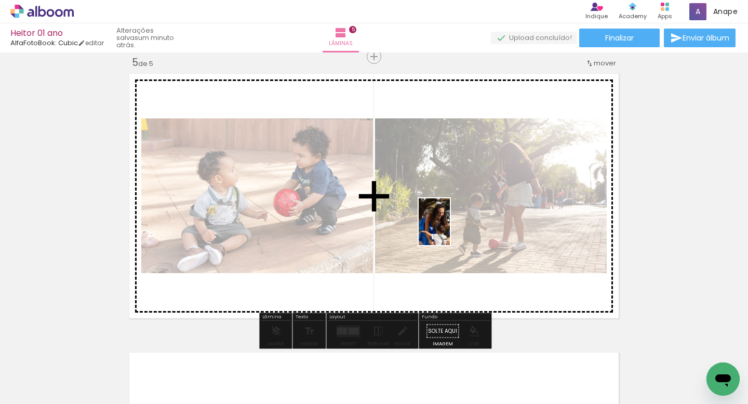
drag, startPoint x: 529, startPoint y: 374, endPoint x: 450, endPoint y: 230, distance: 165.2
click at [450, 230] on quentale-workspace at bounding box center [374, 202] width 748 height 404
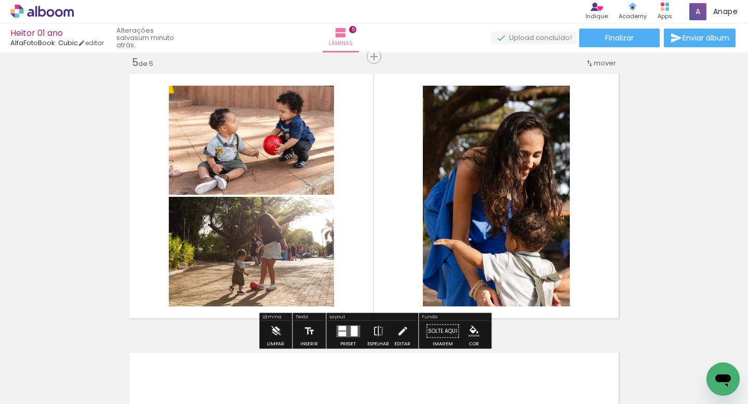
scroll to position [0, 4282]
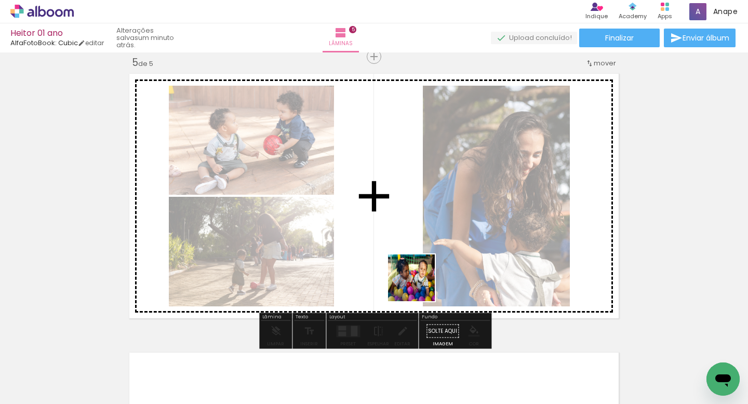
drag, startPoint x: 546, startPoint y: 372, endPoint x: 388, endPoint y: 254, distance: 197.4
click at [388, 254] on quentale-workspace at bounding box center [374, 202] width 748 height 404
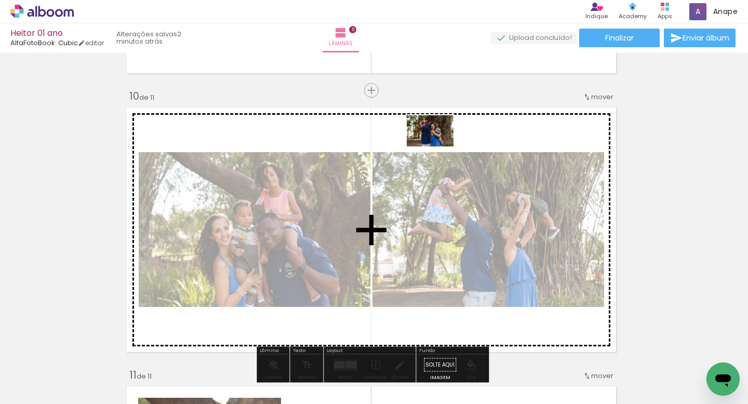
scroll to position [0, 1298]
drag, startPoint x: 404, startPoint y: 227, endPoint x: 437, endPoint y: 146, distance: 86.9
click at [437, 146] on quentale-workspace at bounding box center [374, 202] width 748 height 404
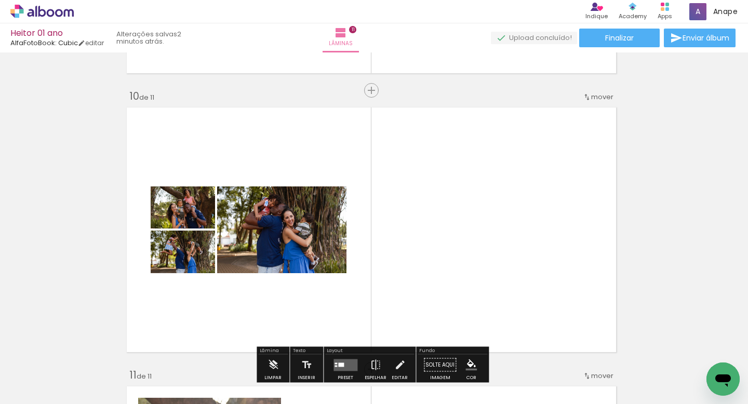
scroll to position [2588, 3]
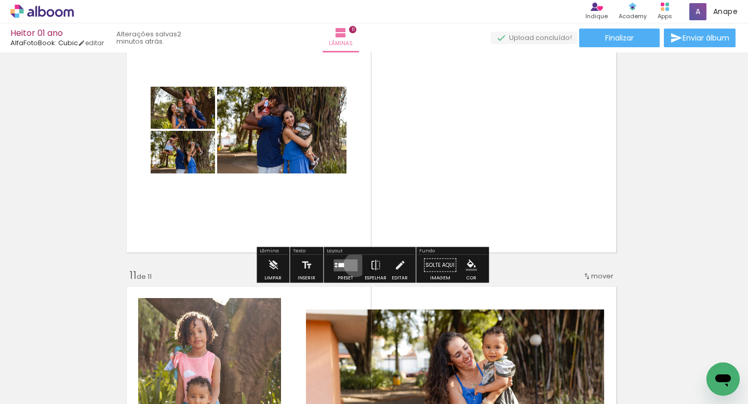
click at [353, 264] on quentale-layouter at bounding box center [345, 265] width 24 height 12
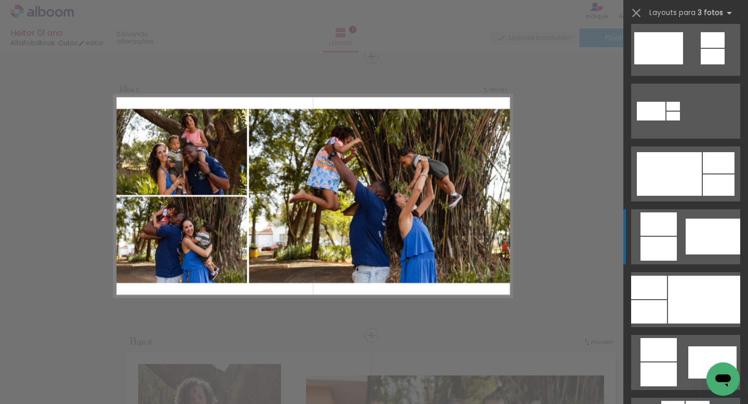
scroll to position [452, 0]
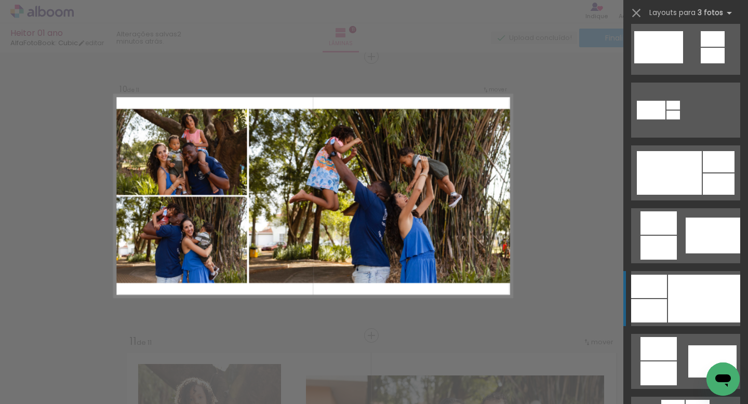
click at [682, 299] on div at bounding box center [704, 299] width 72 height 48
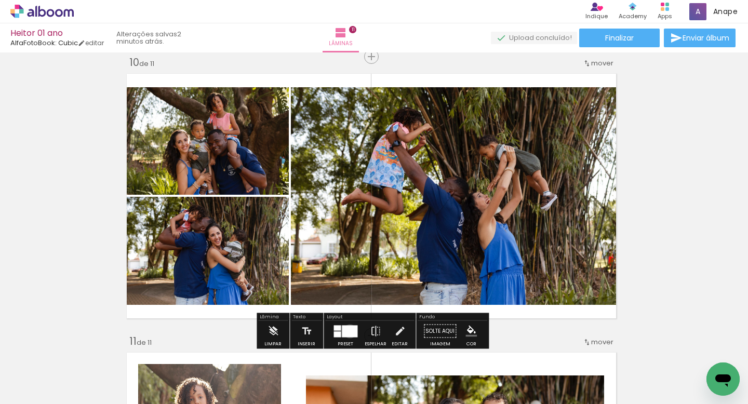
click at [347, 331] on div at bounding box center [350, 331] width 16 height 12
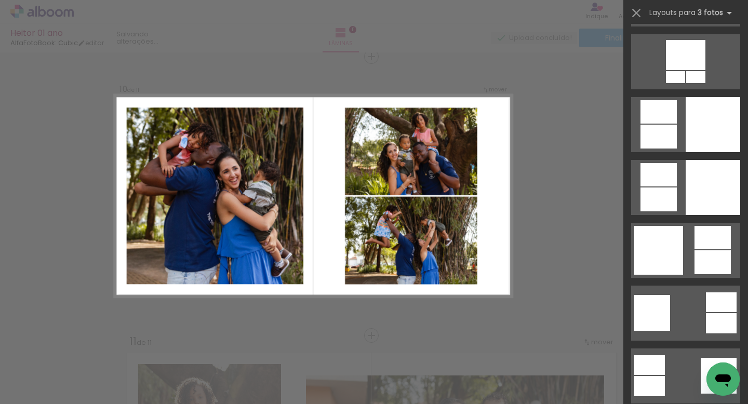
scroll to position [2580, 0]
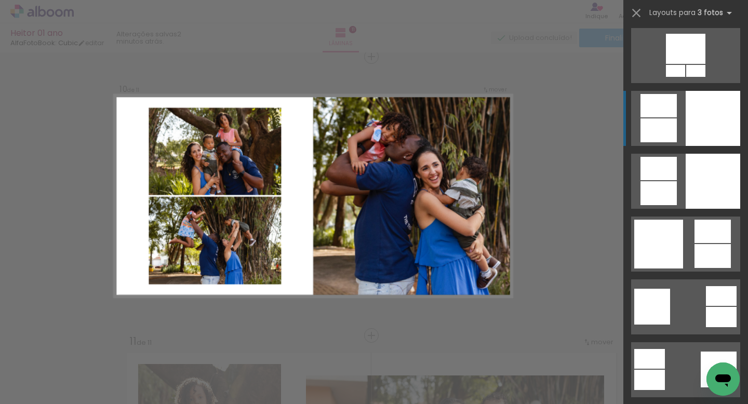
click at [702, 124] on div at bounding box center [712, 118] width 55 height 55
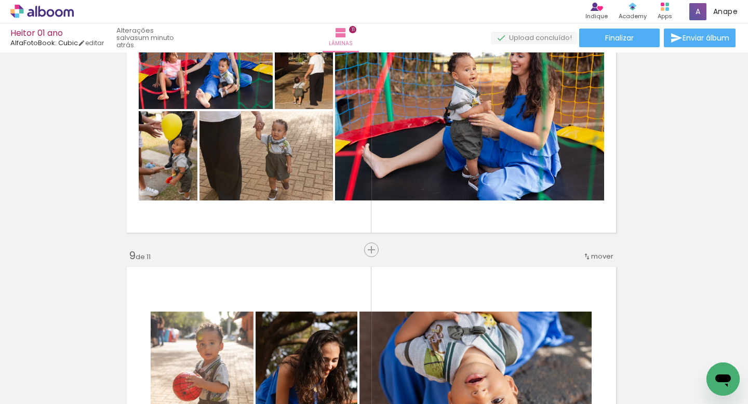
scroll to position [2043, 3]
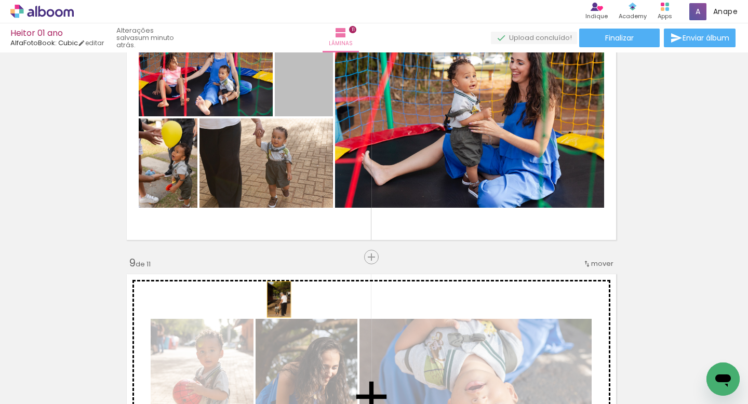
drag, startPoint x: 307, startPoint y: 85, endPoint x: 278, endPoint y: 299, distance: 215.8
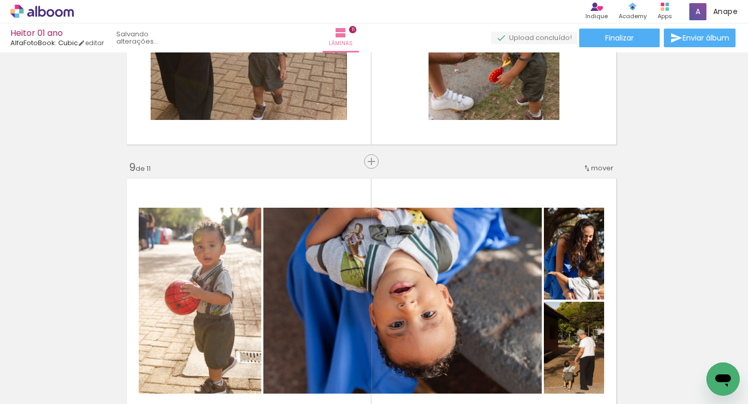
scroll to position [2137, 3]
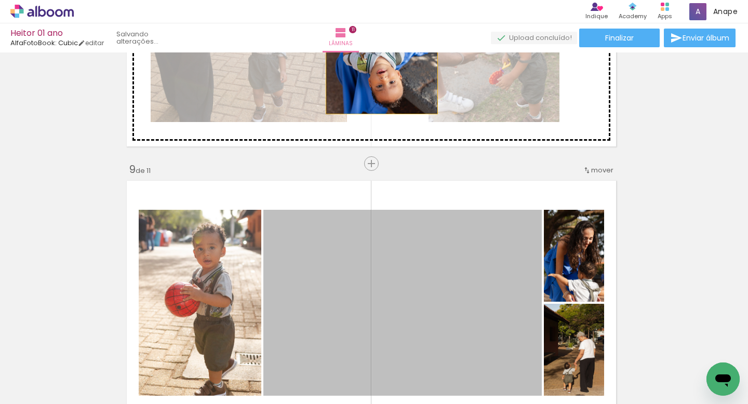
drag, startPoint x: 378, startPoint y: 253, endPoint x: 382, endPoint y: 76, distance: 176.6
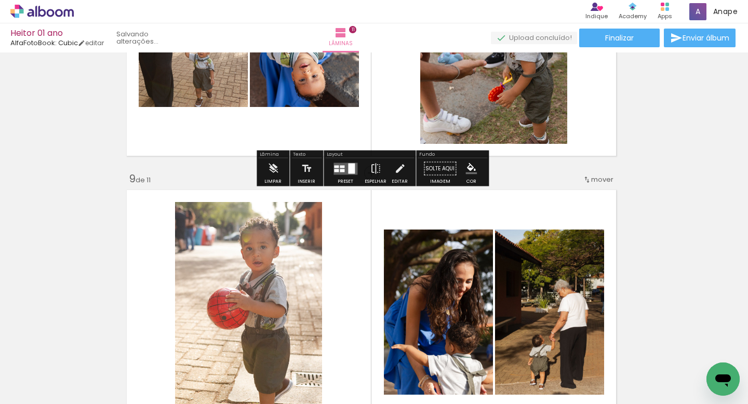
scroll to position [2129, 3]
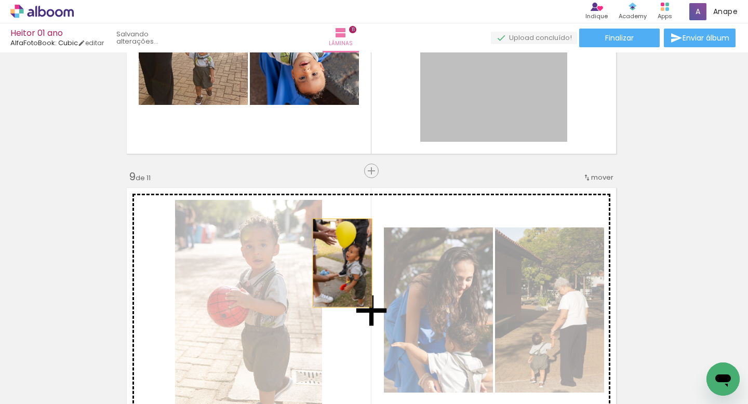
drag, startPoint x: 467, startPoint y: 84, endPoint x: 343, endPoint y: 262, distance: 217.2
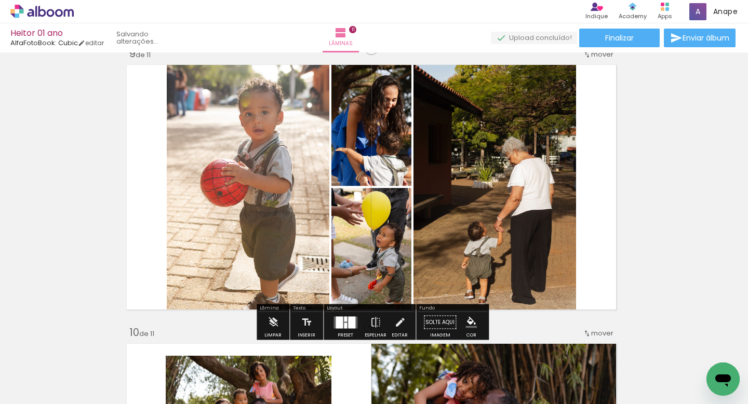
scroll to position [2257, 3]
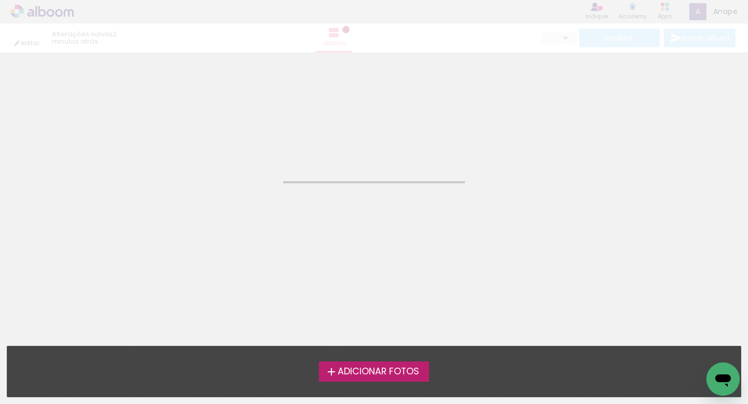
click at [365, 294] on neon-animated-pages "Confirmar Cancelar" at bounding box center [374, 228] width 748 height 352
